Goal: Participate in discussion: Engage in conversation with other users on a specific topic

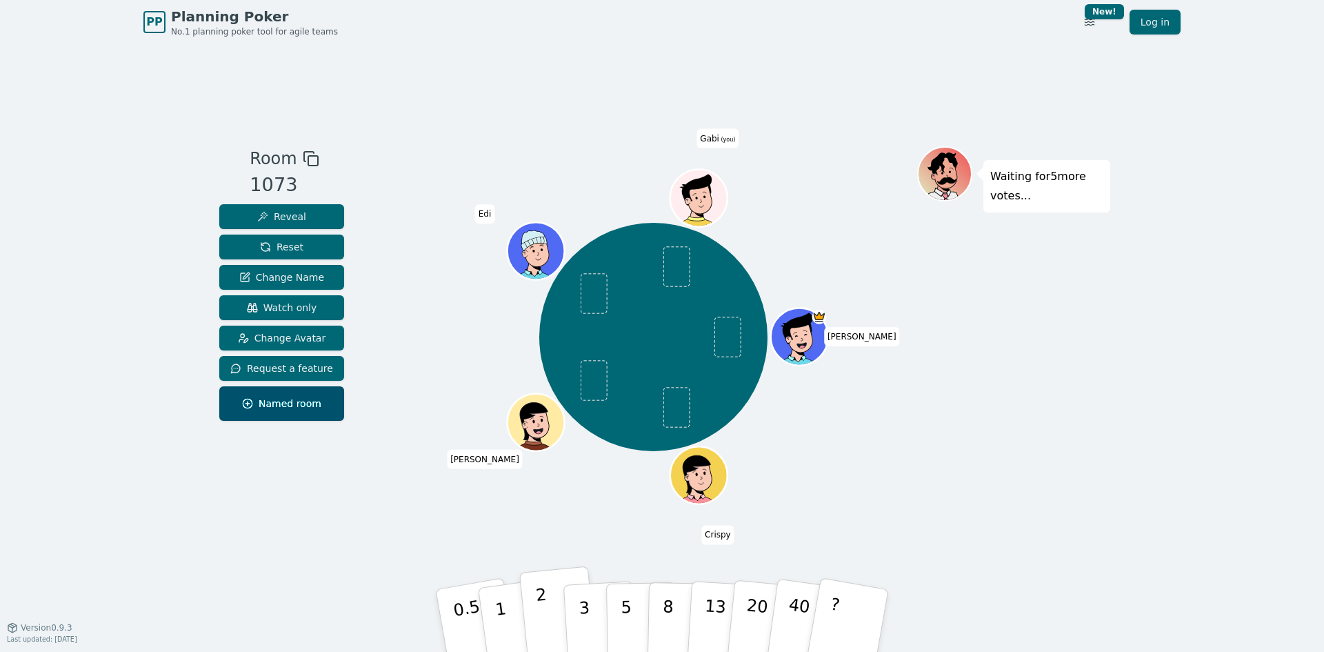
click at [546, 612] on button "2" at bounding box center [558, 621] width 79 height 110
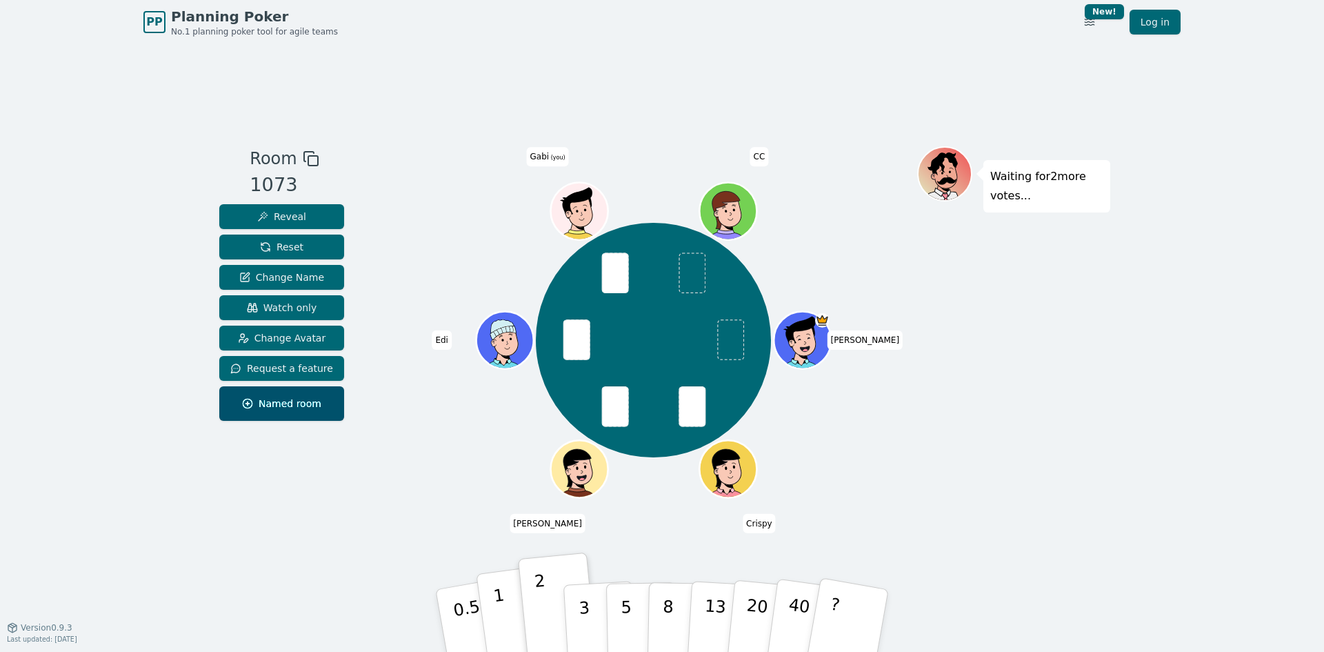
click at [503, 612] on p "1" at bounding box center [502, 622] width 21 height 75
click at [545, 621] on p "2" at bounding box center [544, 622] width 18 height 75
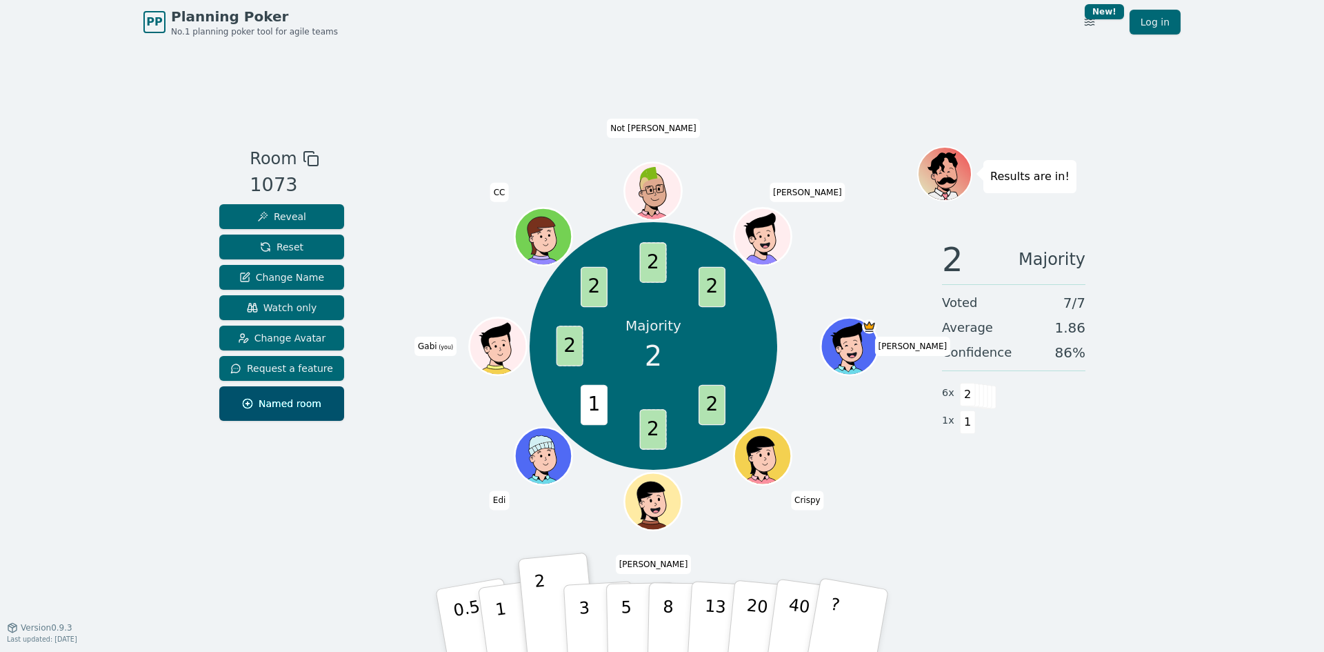
click at [1143, 101] on div "PP Planning Poker No.1 planning poker tool for agile teams Toggle theme New! Lo…" at bounding box center [662, 326] width 1324 height 652
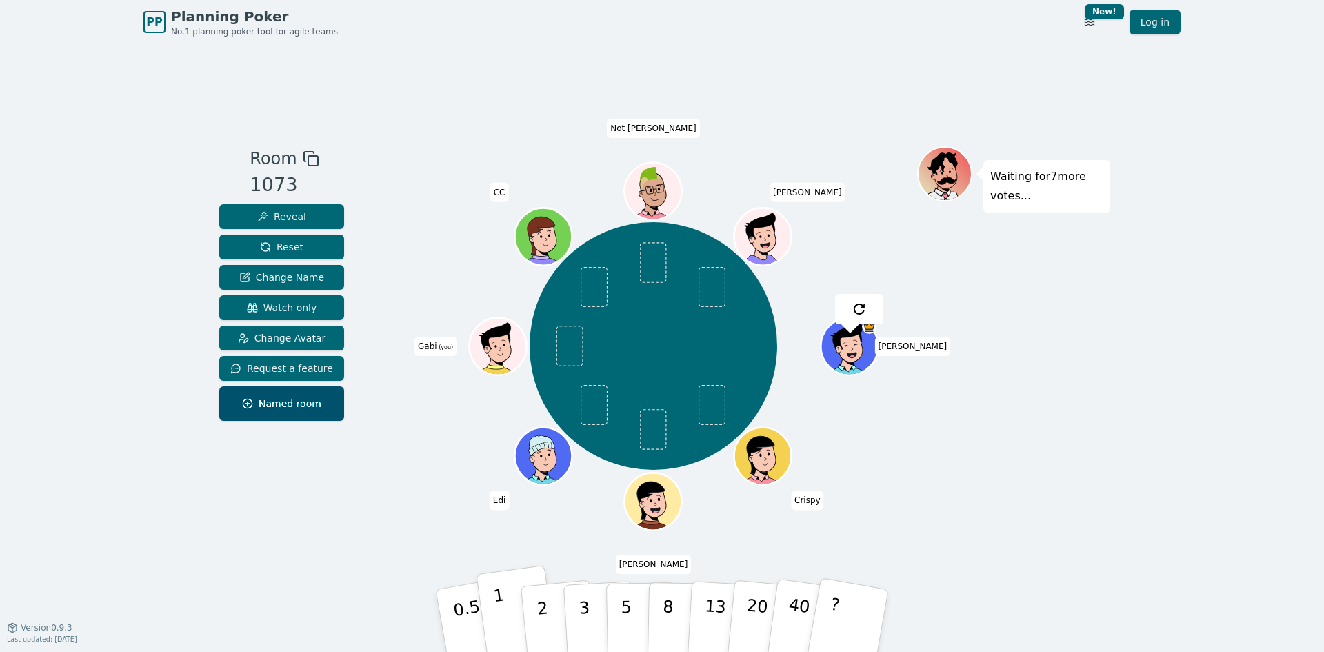
click at [496, 615] on p "1" at bounding box center [502, 622] width 21 height 75
click at [340, 81] on div "Room 1073 Reveal Reset Change Name Watch only Change Avatar Request a feature N…" at bounding box center [662, 335] width 896 height 583
click at [360, 515] on div "Room 1073 Reveal Reset Change Name Watch only Change Avatar Request a feature N…" at bounding box center [662, 335] width 896 height 379
click at [1111, 431] on div "PP Planning Poker No.1 planning poker tool for agile teams Toggle theme New! Lo…" at bounding box center [662, 326] width 1324 height 652
click at [290, 528] on div "Room 1073 Reveal Reset Change Name Watch only Change Avatar Request a feature N…" at bounding box center [662, 335] width 896 height 583
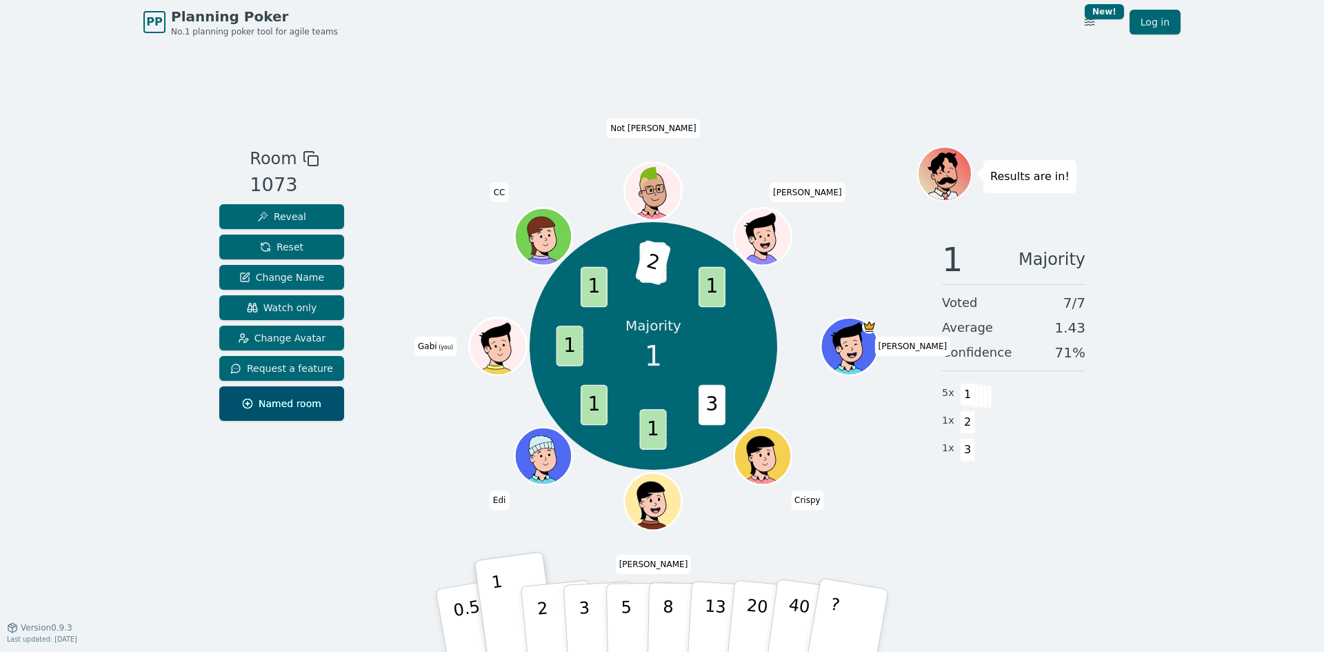
click at [391, 492] on div "Majority 1 3 1 1 1 1 3 2 1 [PERSON_NAME] [PERSON_NAME] (you) CC Not [PERSON_NAM…" at bounding box center [653, 346] width 527 height 351
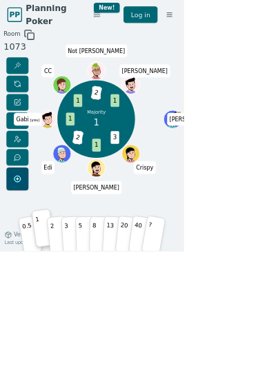
click at [104, 376] on p "3" at bounding box center [100, 353] width 8 height 47
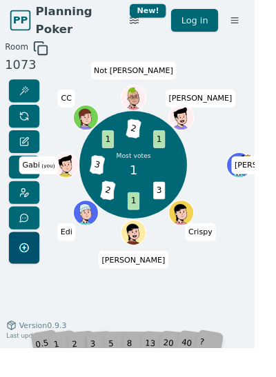
click at [79, 372] on div "1" at bounding box center [65, 350] width 26 height 44
click at [80, 405] on div "Room 1073 Most votes 1 3 1 1 2 1 3 1 3 2 1 [PERSON_NAME] [PERSON_NAME] (you) CC…" at bounding box center [138, 233] width 276 height 379
click at [77, 403] on div "Room 1073 Most votes 1 3 1 1 2 1 3 1 3 2 1 [PERSON_NAME] [PERSON_NAME] (you) CC…" at bounding box center [138, 233] width 276 height 379
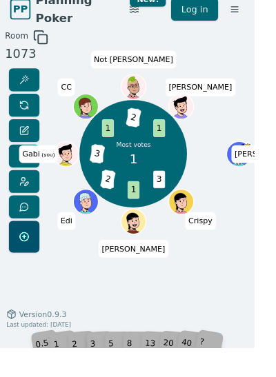
scroll to position [14, 0]
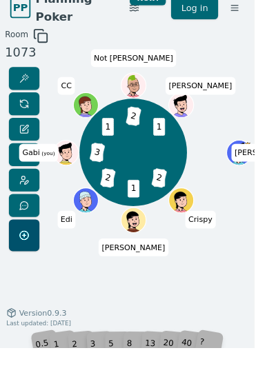
click at [75, 405] on div "Room 1073 3 2 1 1 2 1 3 1 3 2 1 [PERSON_NAME] Crispy [PERSON_NAME] Gabi (you) C…" at bounding box center [138, 219] width 276 height 379
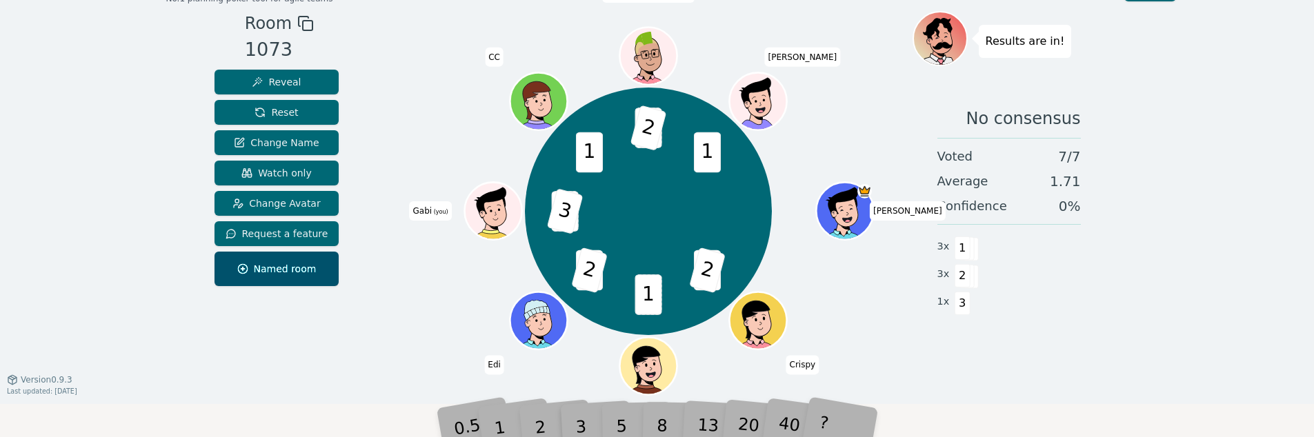
scroll to position [34, 0]
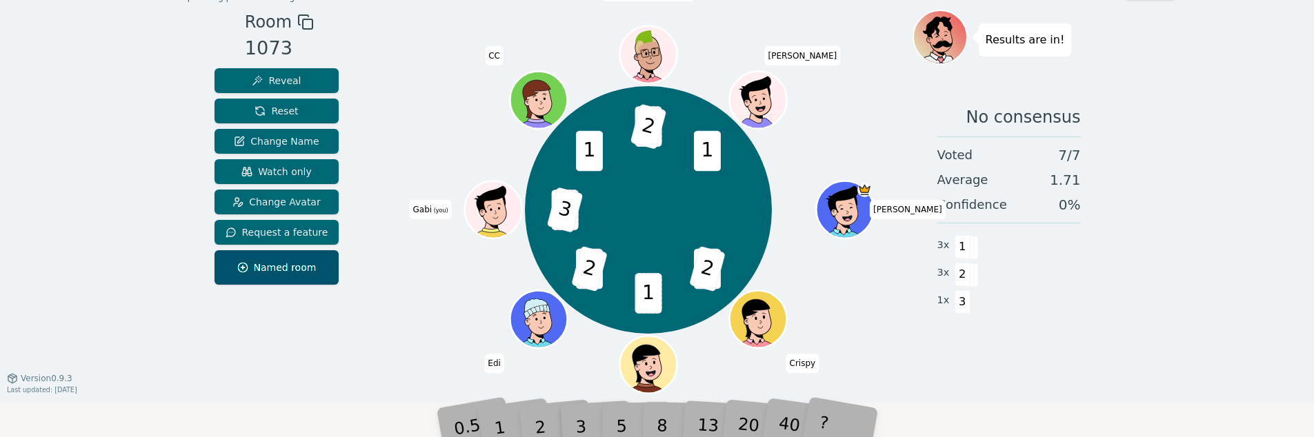
click at [505, 414] on div "1" at bounding box center [512, 405] width 48 height 53
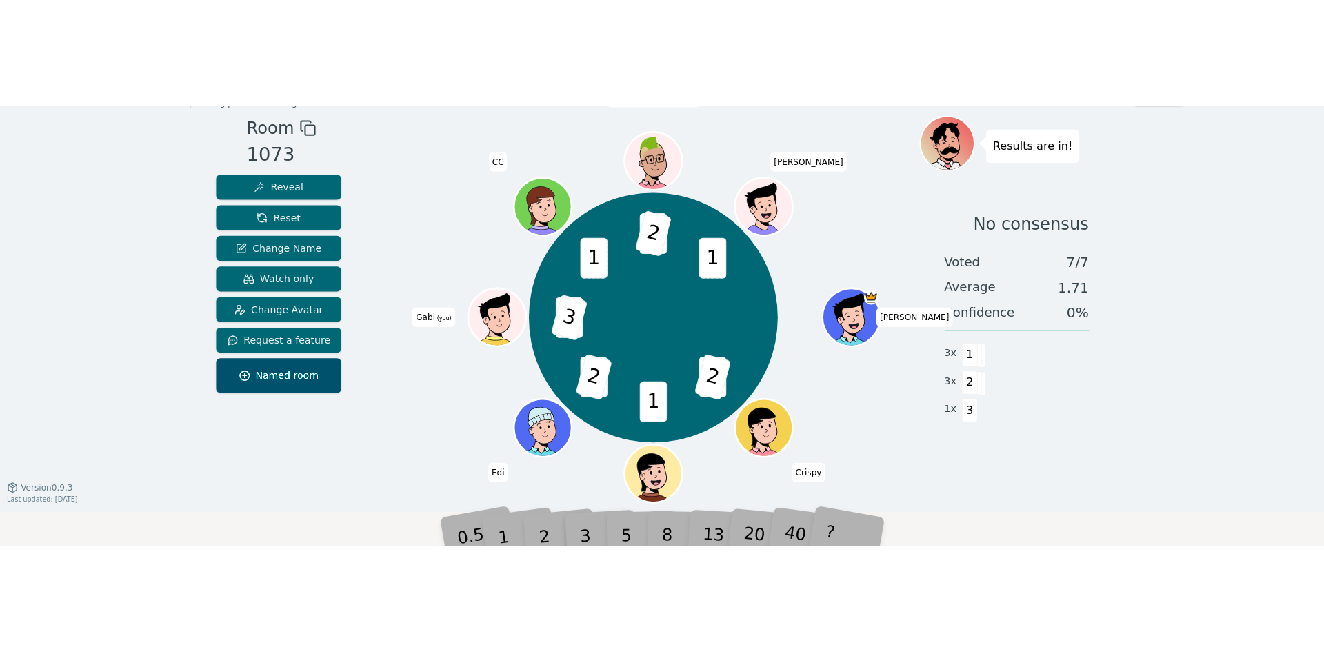
scroll to position [0, 0]
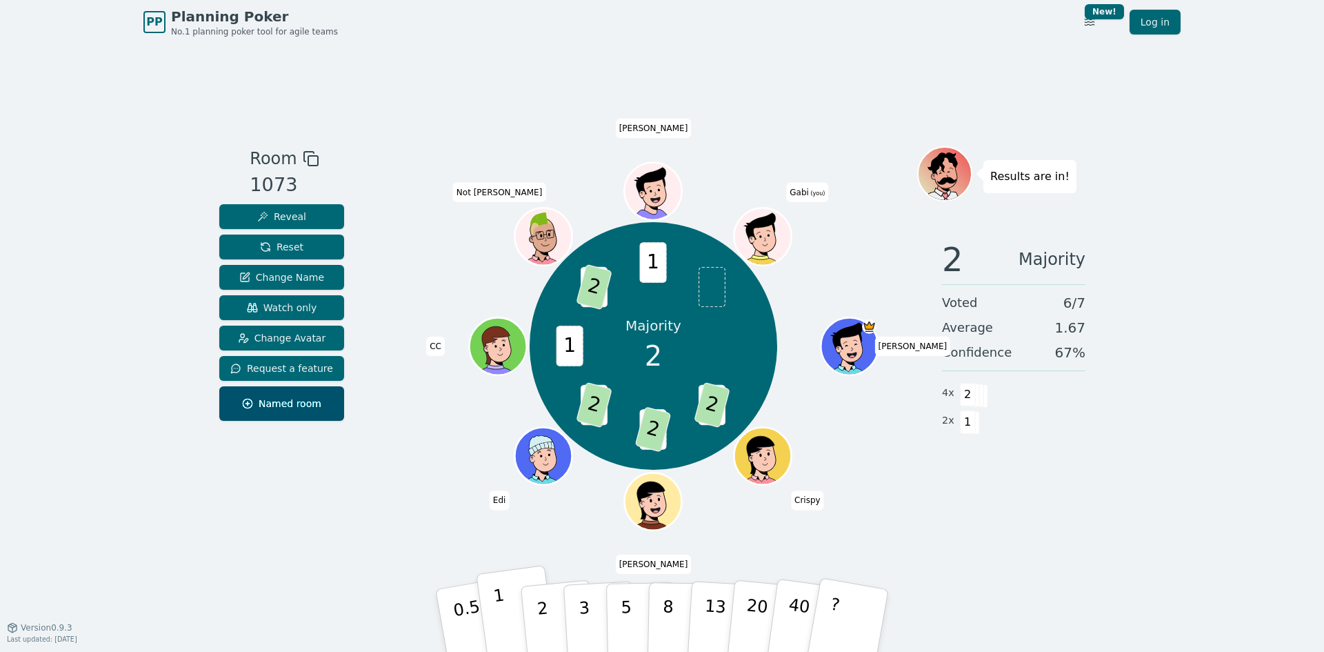
click at [508, 616] on button "1" at bounding box center [517, 621] width 82 height 112
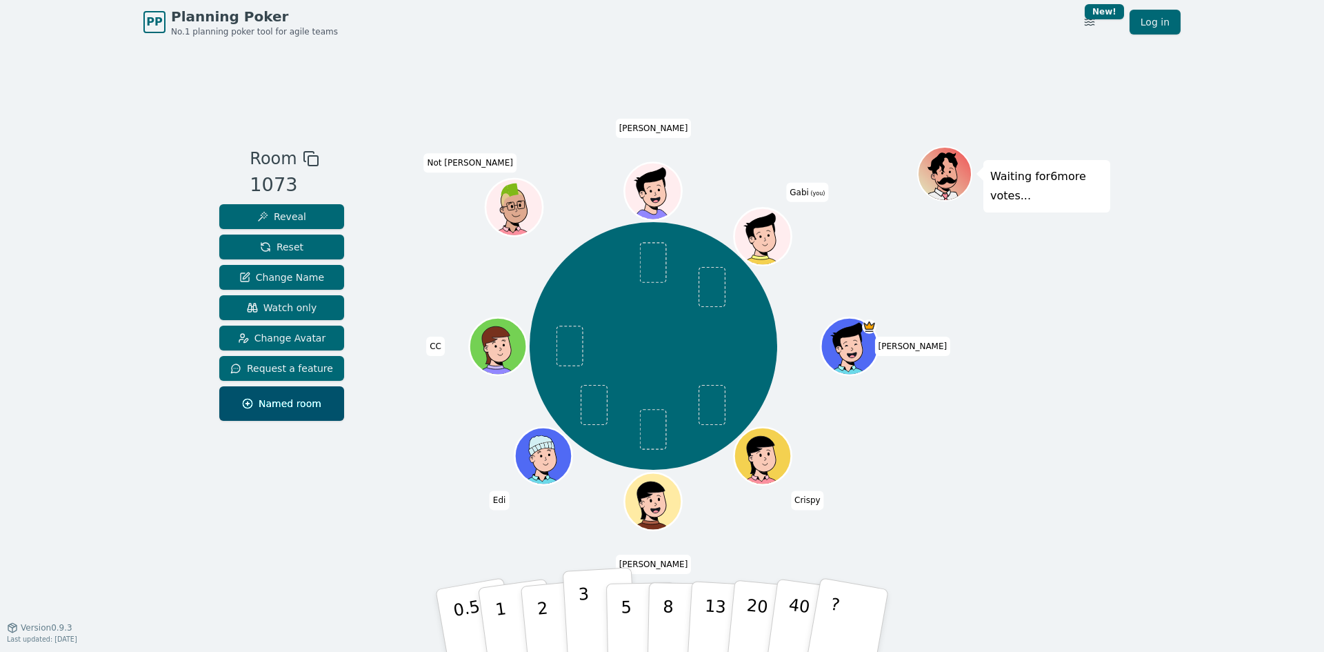
click at [573, 609] on button "3" at bounding box center [600, 621] width 75 height 108
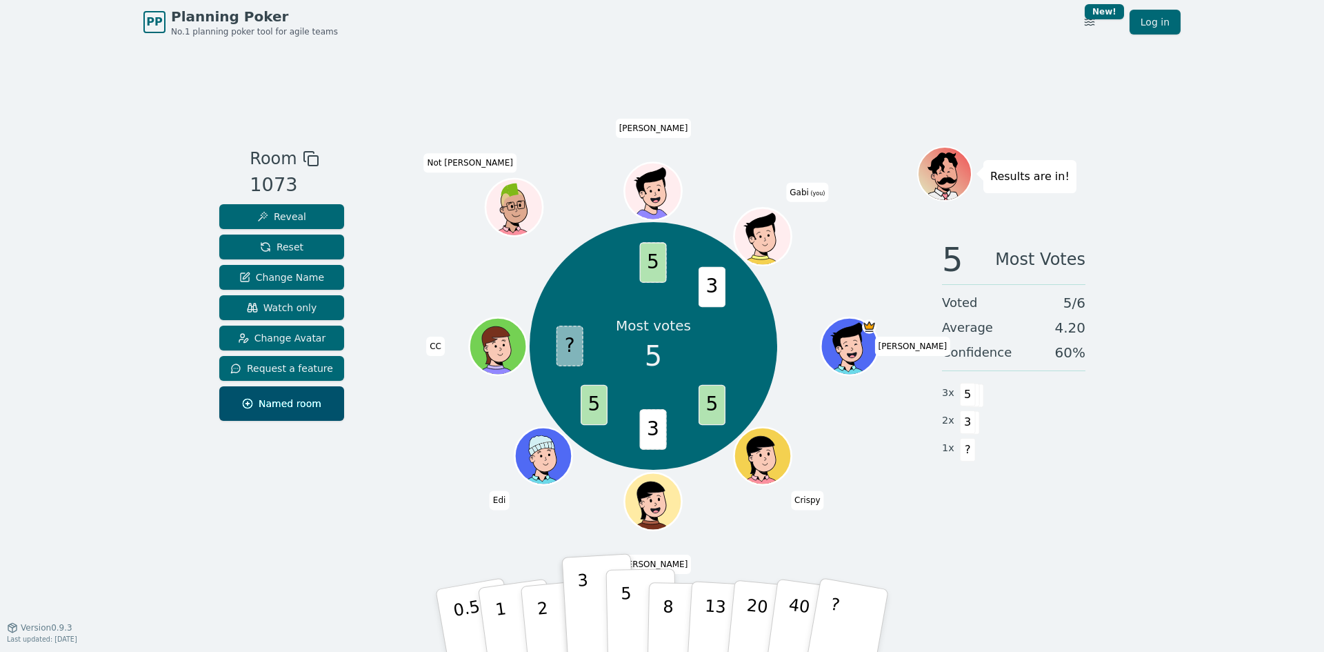
click at [630, 612] on button "5" at bounding box center [641, 620] width 71 height 105
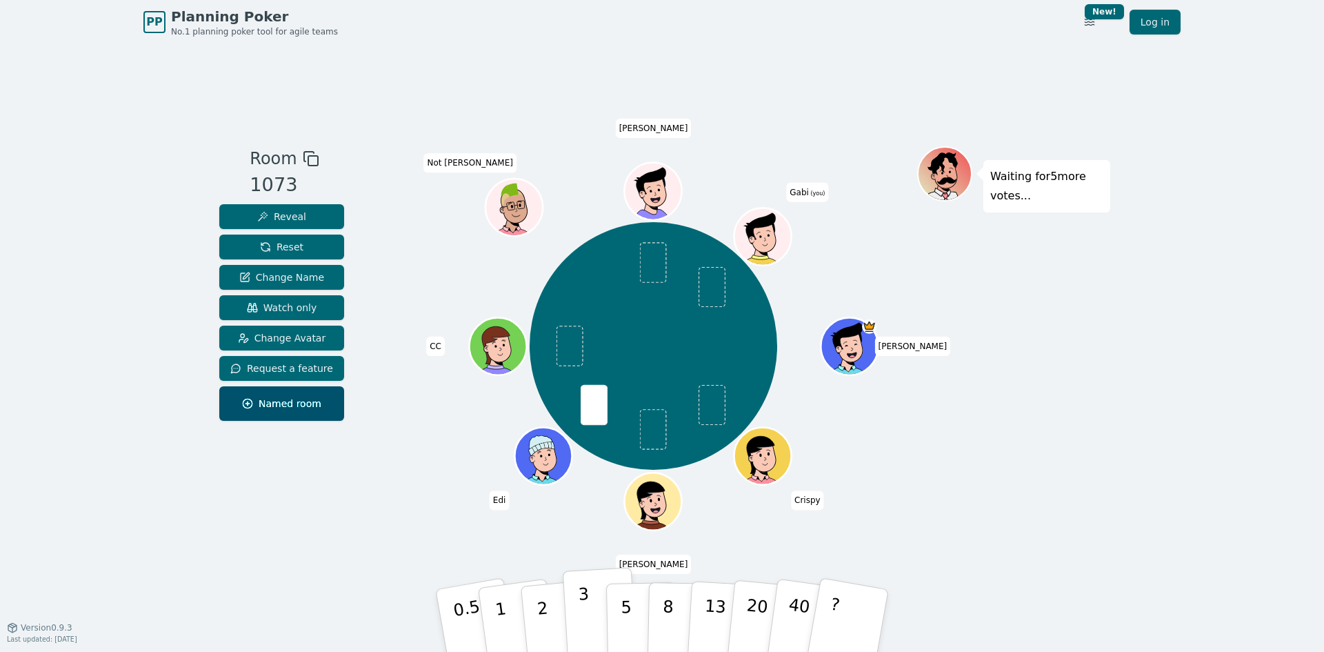
click at [589, 613] on button "3" at bounding box center [600, 621] width 75 height 108
click at [1209, 457] on div "PP Planning Poker No.1 planning poker tool for agile teams Toggle theme New! Lo…" at bounding box center [662, 326] width 1324 height 652
click at [722, 87] on div "Room 1073 Reveal Reset Change Name Watch only Change Avatar Request a feature N…" at bounding box center [662, 335] width 896 height 583
click at [537, 66] on div "Room 1073 Reveal Reset Change Name Watch only Change Avatar Request a feature N…" at bounding box center [662, 335] width 896 height 583
click at [624, 613] on p "5" at bounding box center [627, 620] width 12 height 74
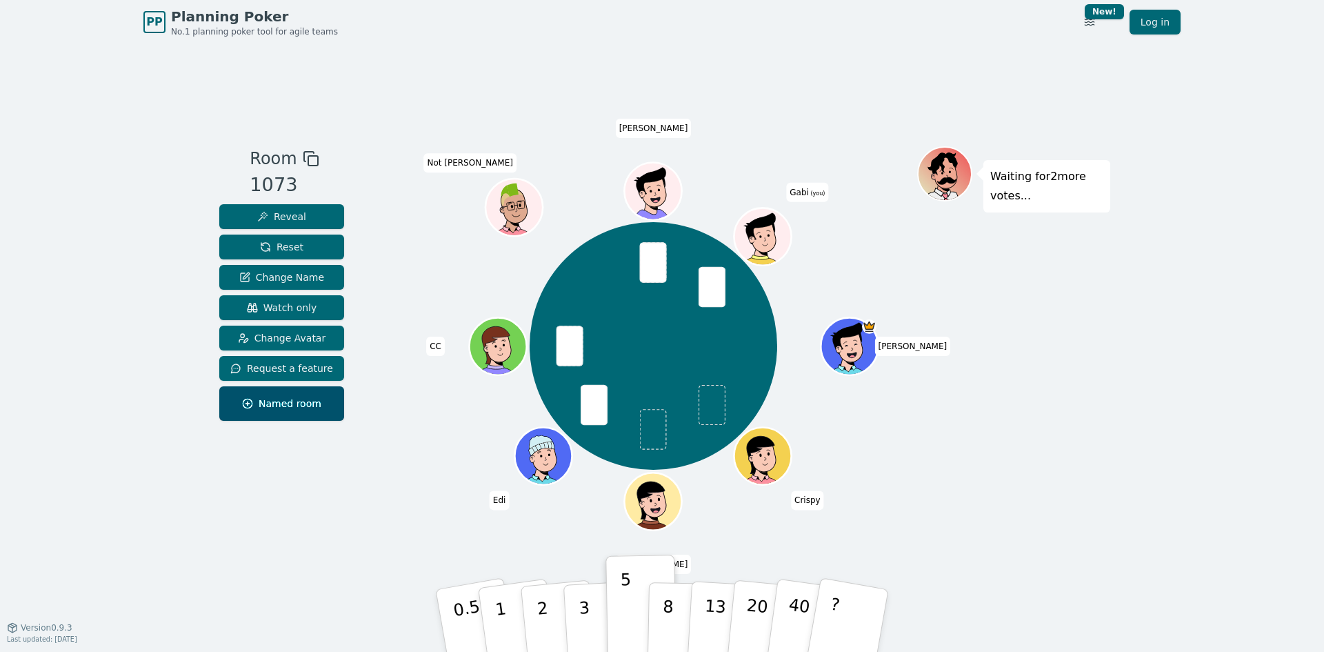
click at [312, 564] on div "Room 1073 Reveal Reset Change Name Watch only Change Avatar Request a feature N…" at bounding box center [662, 335] width 896 height 583
click at [751, 63] on div "Room 1073 Reveal Reset Change Name Watch only Change Avatar Request a feature N…" at bounding box center [662, 335] width 896 height 583
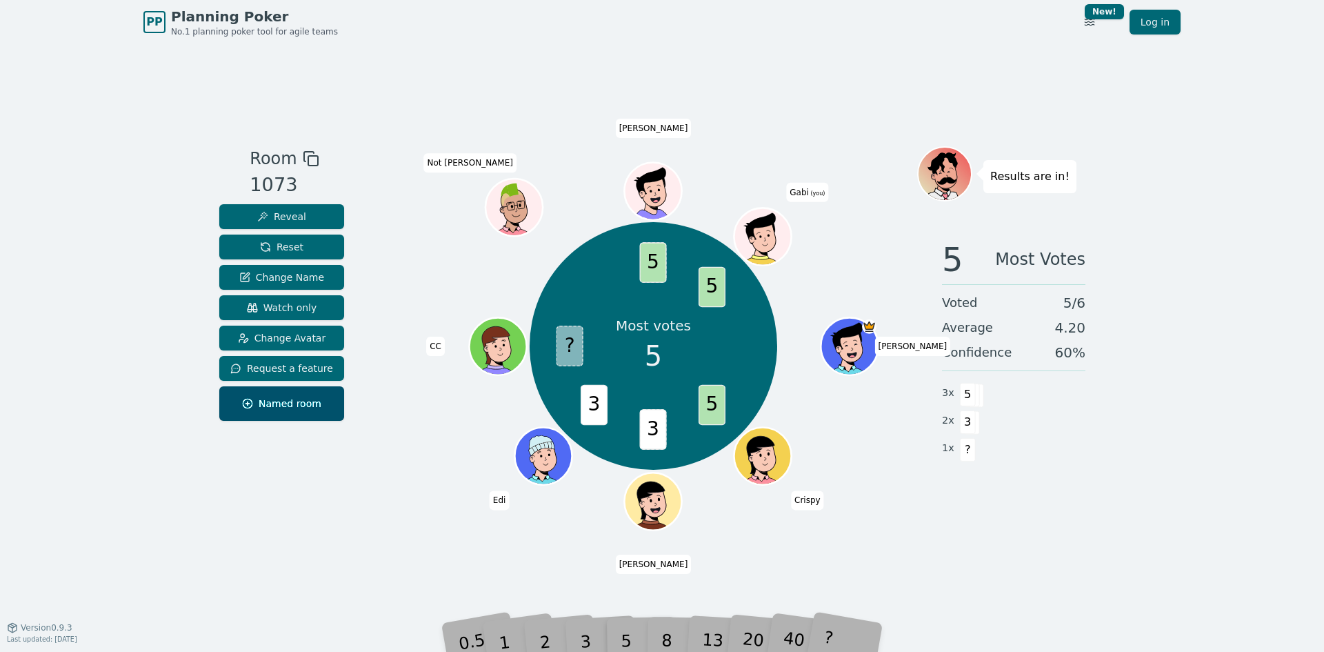
click at [1131, 518] on div "PP Planning Poker No.1 planning poker tool for agile teams Toggle theme New! Lo…" at bounding box center [662, 326] width 1324 height 652
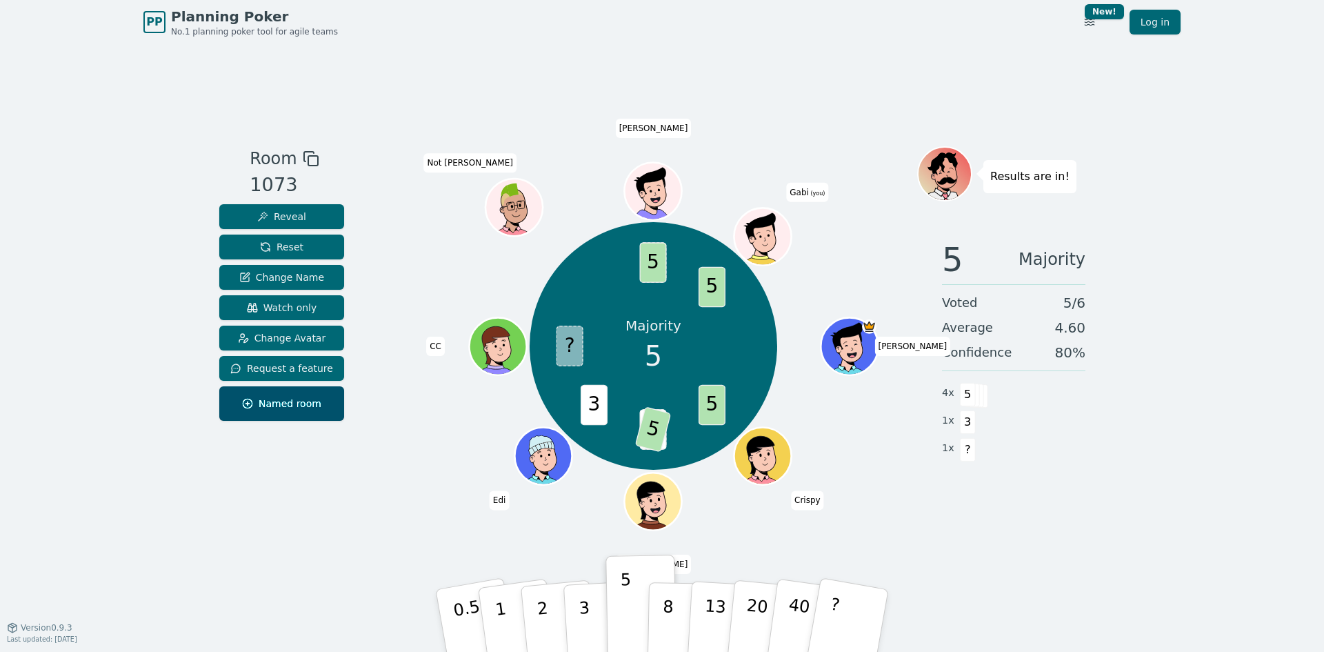
click at [286, 503] on div "Room 1073 Reveal Reset Change Name Watch only Change Avatar Request a feature N…" at bounding box center [282, 335] width 136 height 379
click at [670, 68] on div "Room 1073 Reveal Reset Change Name Watch only Change Avatar Request a feature N…" at bounding box center [662, 335] width 896 height 583
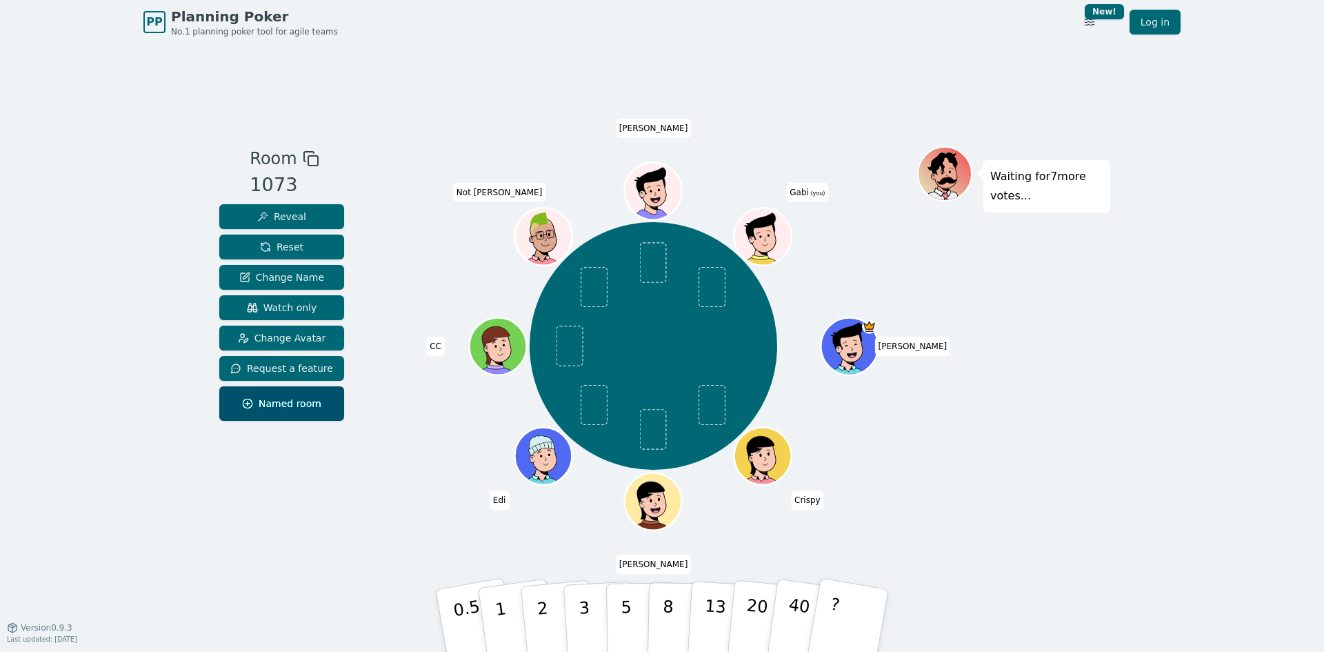
click at [1012, 435] on div "Waiting for 7 more votes..." at bounding box center [1013, 335] width 193 height 379
click at [585, 609] on p "3" at bounding box center [585, 621] width 15 height 75
